Goal: Task Accomplishment & Management: Manage account settings

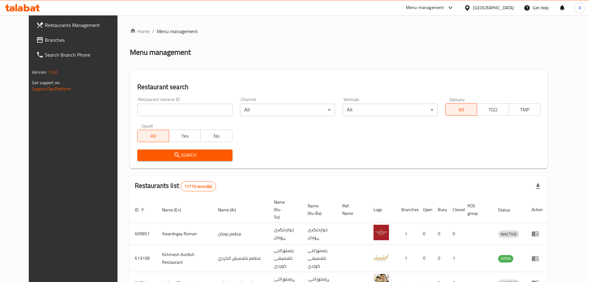
click at [168, 108] on input "search" at bounding box center [184, 110] width 95 height 12
paste input "Family Restaurant, [GEOGRAPHIC_DATA]"
click button "Search" at bounding box center [184, 154] width 95 height 11
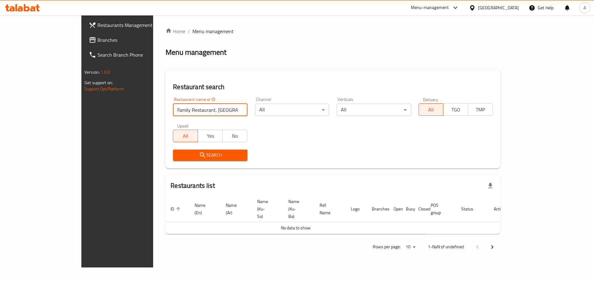
click button "Search" at bounding box center [210, 154] width 74 height 11
click at [192, 111] on input "Family Restaurant, [GEOGRAPHIC_DATA]" at bounding box center [210, 110] width 74 height 12
click button "Search" at bounding box center [210, 154] width 74 height 11
type input "Family Restaurant"
click button "Search" at bounding box center [210, 154] width 74 height 11
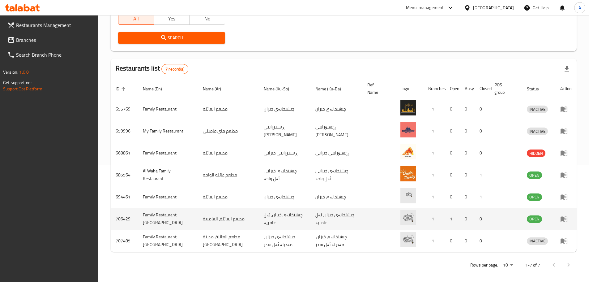
scroll to position [121, 0]
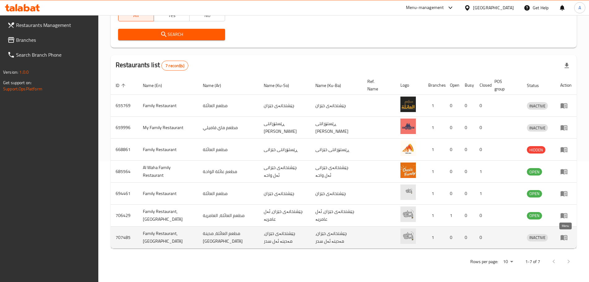
click at [566, 239] on icon "enhanced table" at bounding box center [563, 236] width 7 height 7
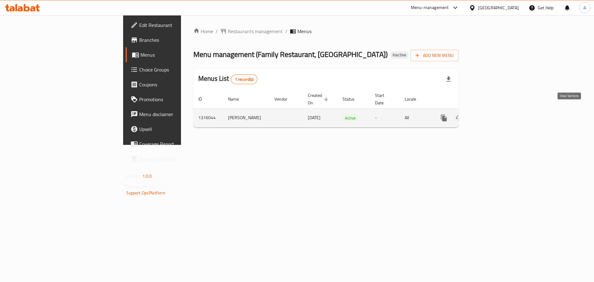
click at [491, 115] on icon "enhanced table" at bounding box center [488, 118] width 6 height 6
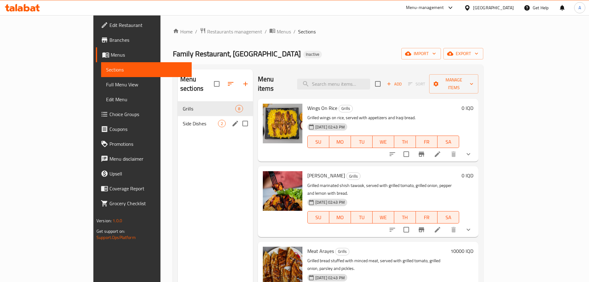
click at [178, 116] on div "Side Dishes 2" at bounding box center [215, 123] width 75 height 15
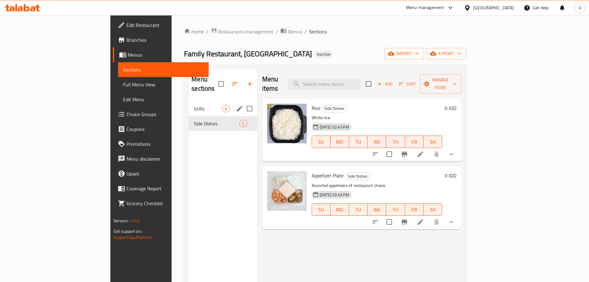
click at [194, 105] on span "Grills" at bounding box center [208, 108] width 28 height 7
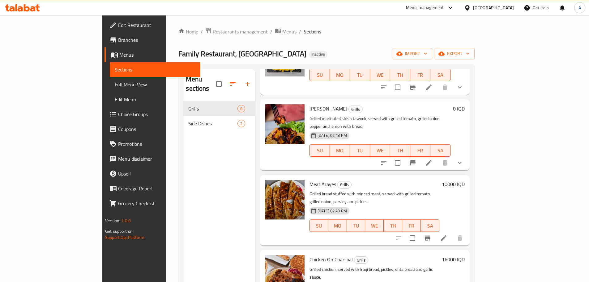
scroll to position [93, 0]
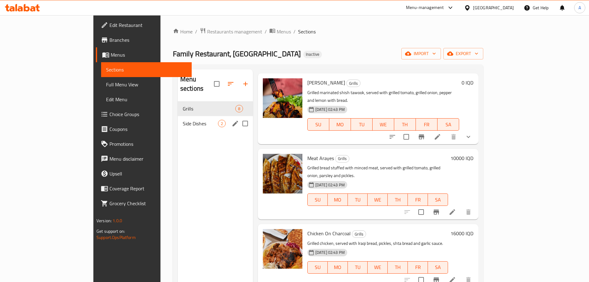
click at [183, 120] on span "Side Dishes" at bounding box center [200, 123] width 35 height 7
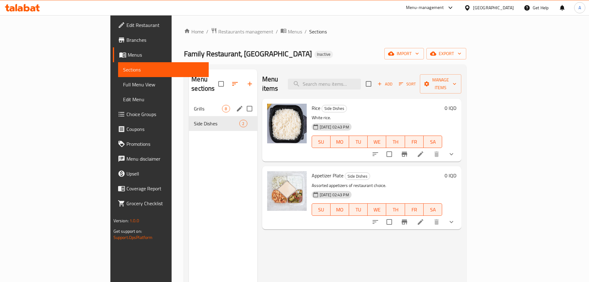
click at [194, 105] on span "Grills" at bounding box center [208, 108] width 28 height 7
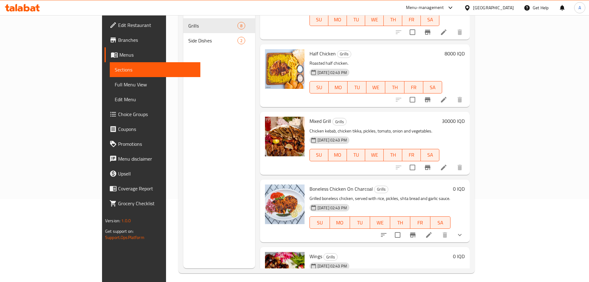
scroll to position [87, 0]
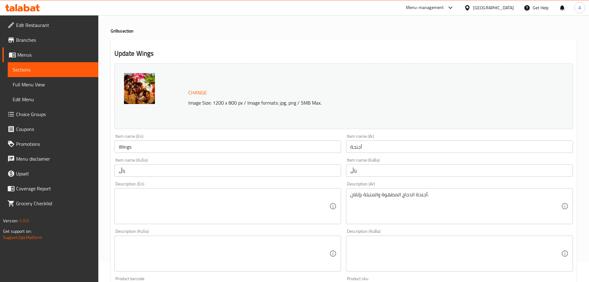
scroll to position [31, 0]
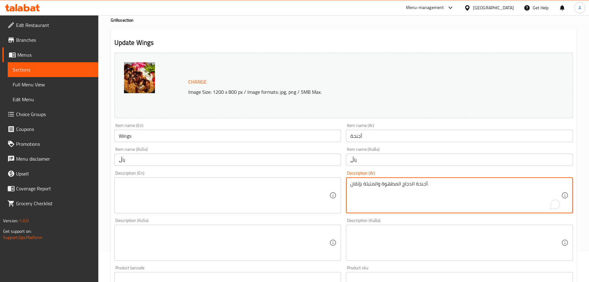
drag, startPoint x: 431, startPoint y: 181, endPoint x: 328, endPoint y: 175, distance: 103.8
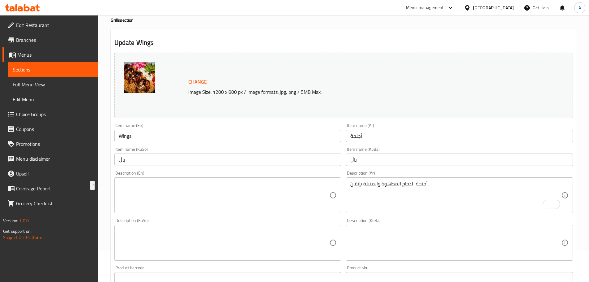
click at [214, 192] on textarea at bounding box center [224, 195] width 211 height 29
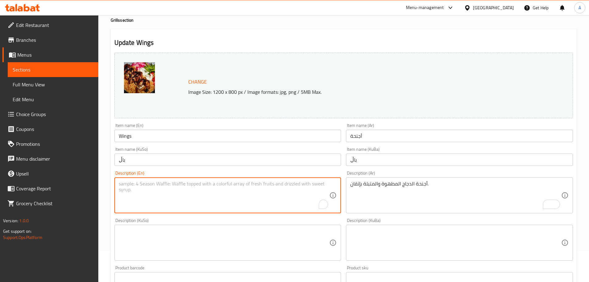
paste textarea "Chicken wings cooked and seasoned to perfection."
type textarea "Chicken wings cooked and seasoned to perfection."
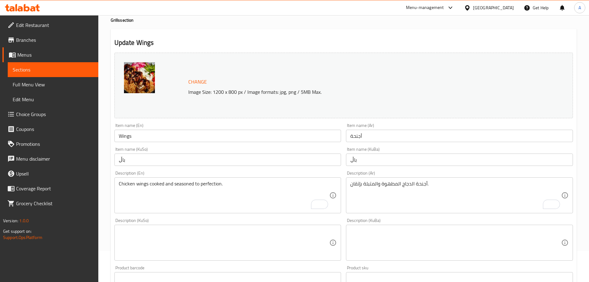
click at [201, 233] on textarea at bounding box center [224, 242] width 211 height 29
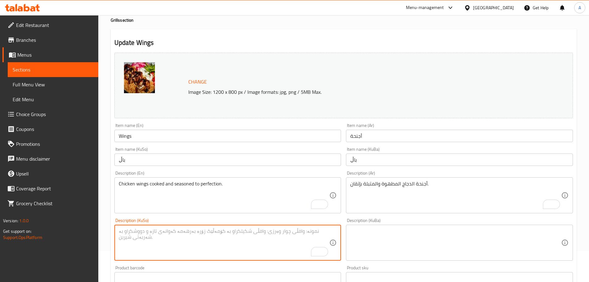
click at [167, 245] on textarea "To enrich screen reader interactions, please activate Accessibility in Grammarl…" at bounding box center [224, 242] width 211 height 29
paste textarea "باڵی مریشک کە بەتەواوی کوڵاوە و بەهارات."
type textarea "باڵی مریشک کە بەتەواوی کوڵاوە و بەهارات."
click at [399, 241] on textarea at bounding box center [455, 242] width 211 height 29
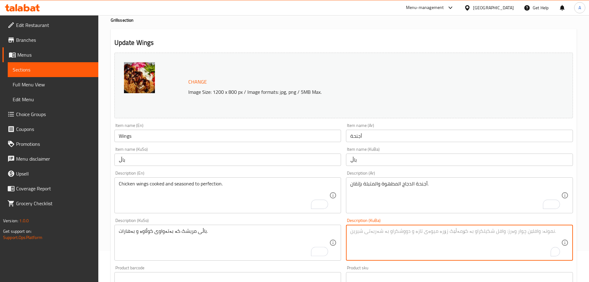
paste textarea "باڵی مریشک کە بەتەواوی کوڵاوە و بەهارات."
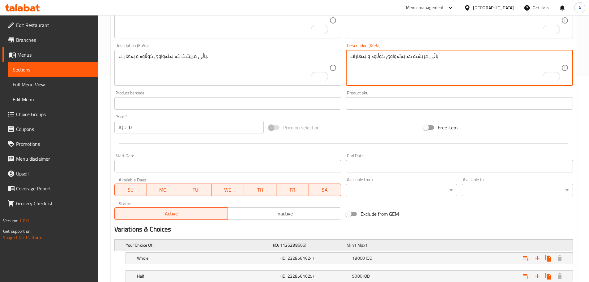
scroll to position [247, 0]
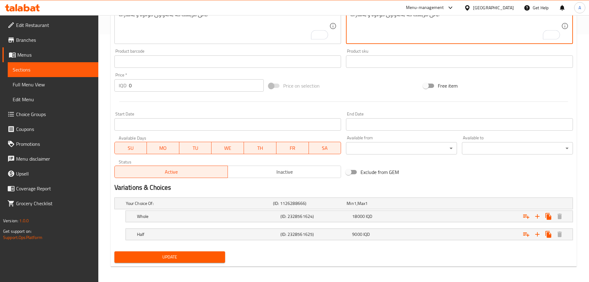
type textarea "باڵی مریشک کە بەتەواوی کوڵاوە و بەهارات."
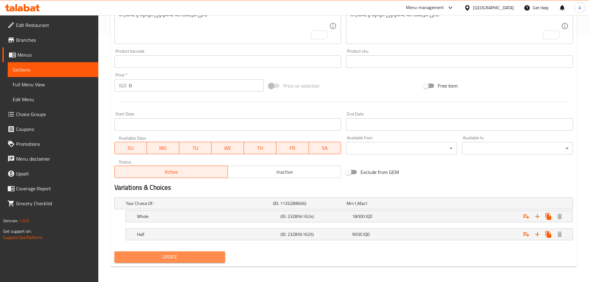
click at [164, 259] on span "Update" at bounding box center [169, 257] width 101 height 8
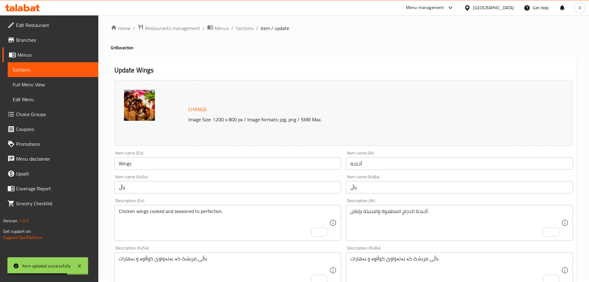
scroll to position [0, 0]
